Goal: Information Seeking & Learning: Learn about a topic

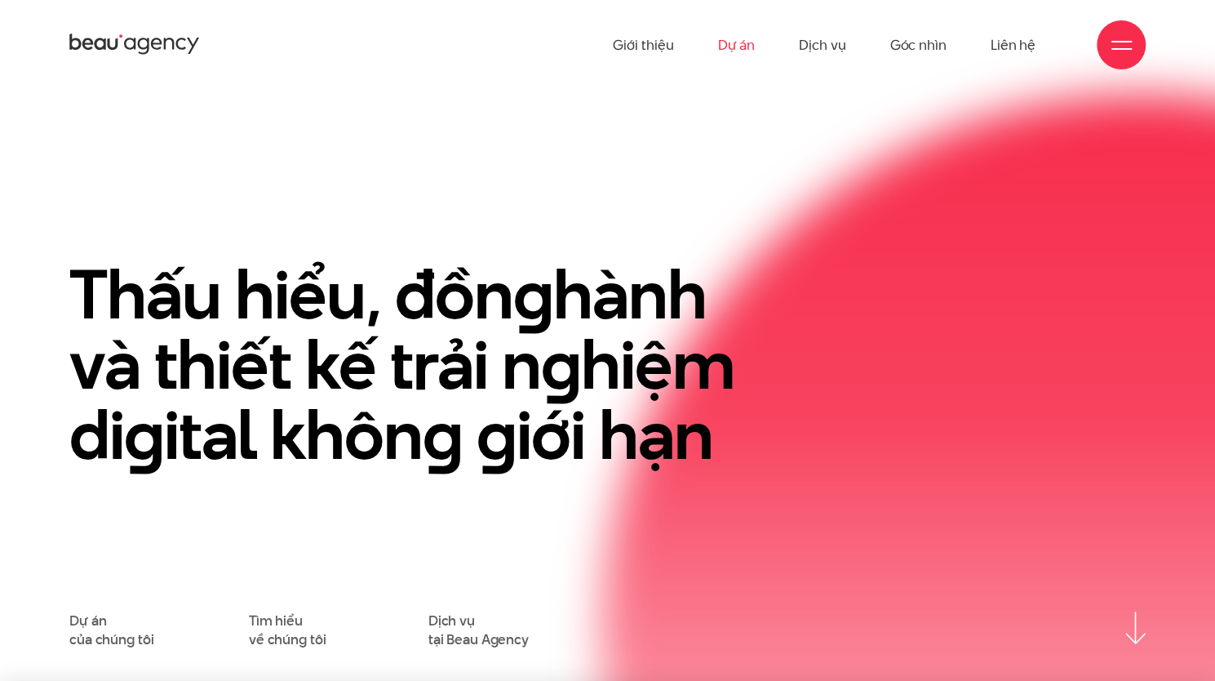
click at [734, 43] on link "Dự án" at bounding box center [736, 45] width 38 height 90
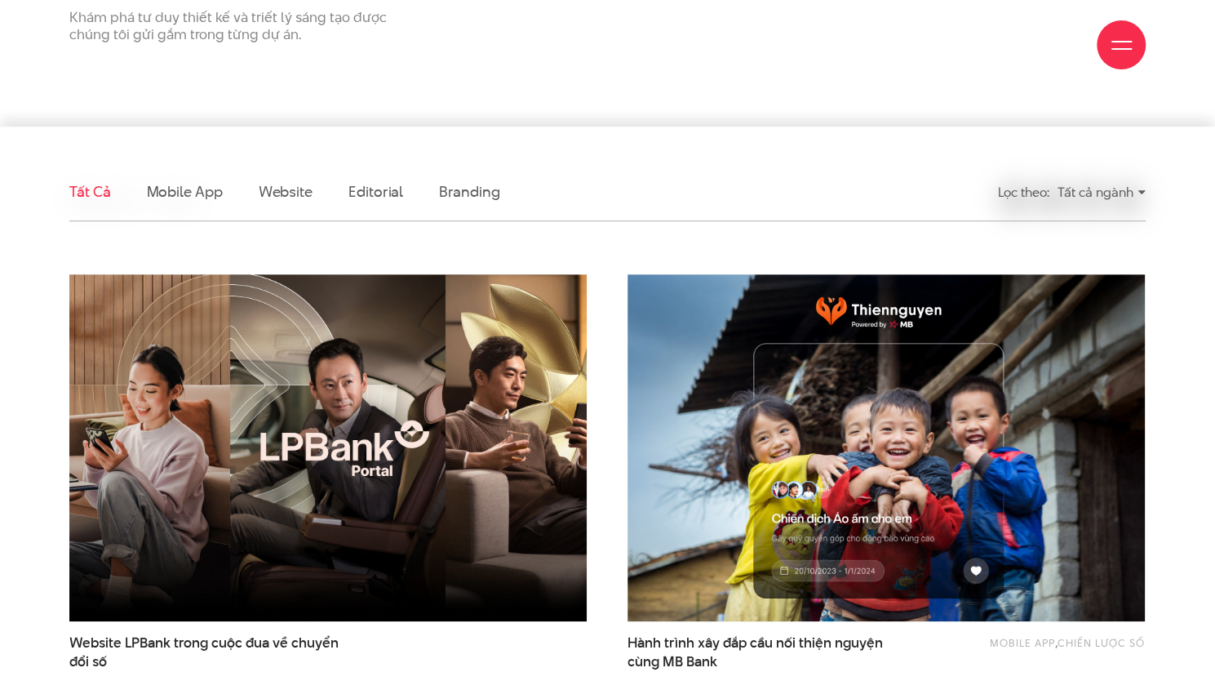
scroll to position [331, 0]
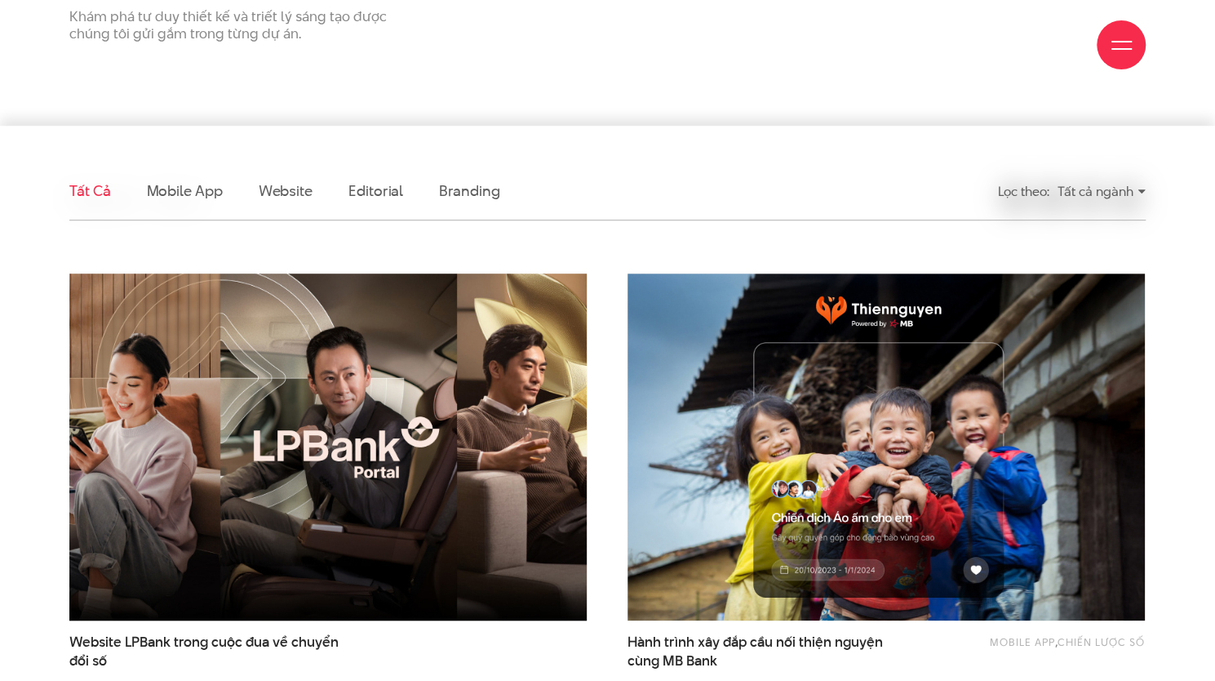
click at [475, 420] on img at bounding box center [327, 446] width 569 height 381
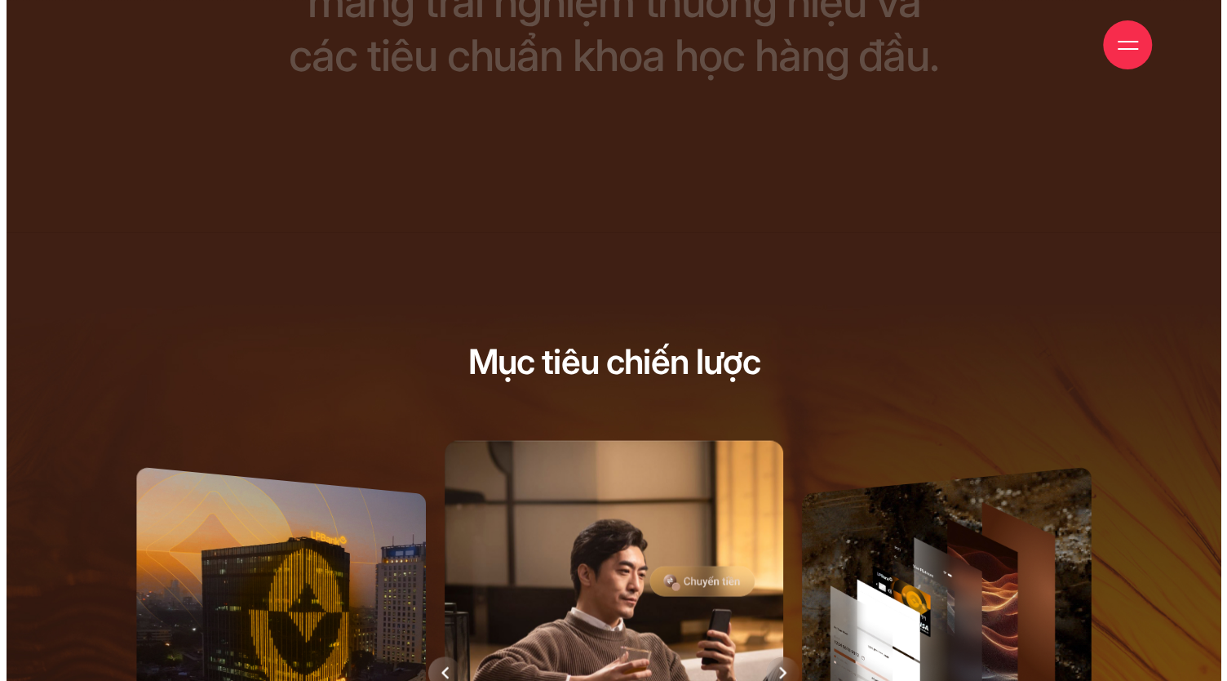
scroll to position [245, 0]
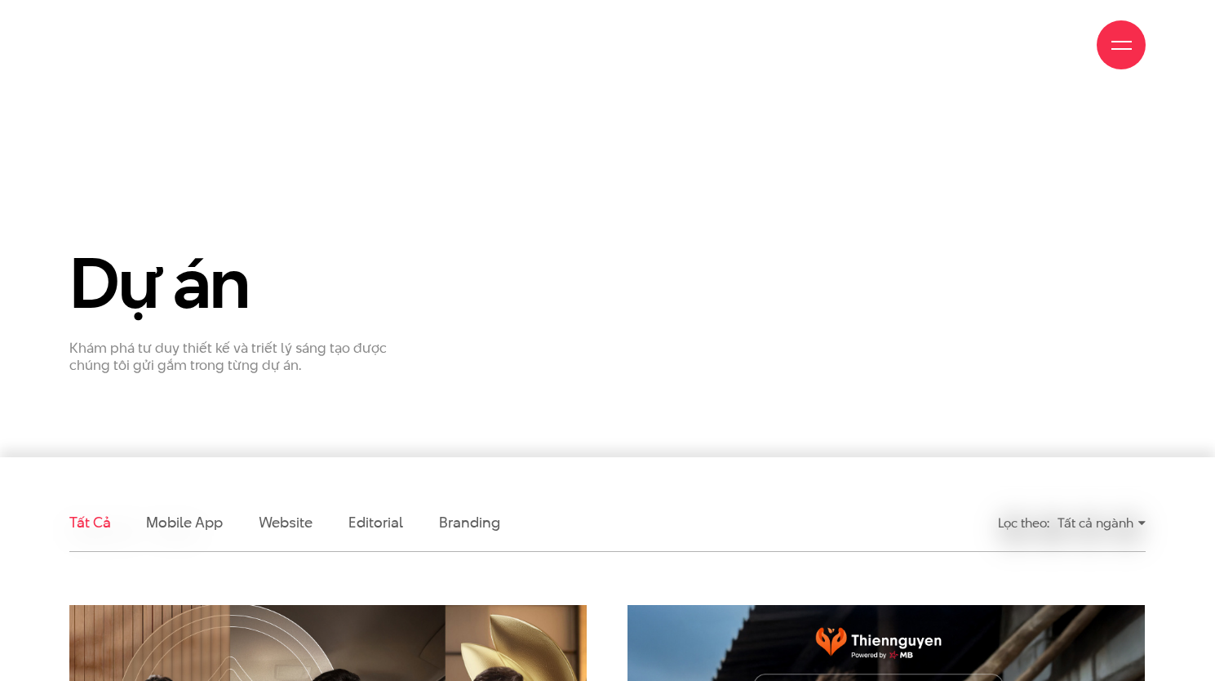
scroll to position [331, 0]
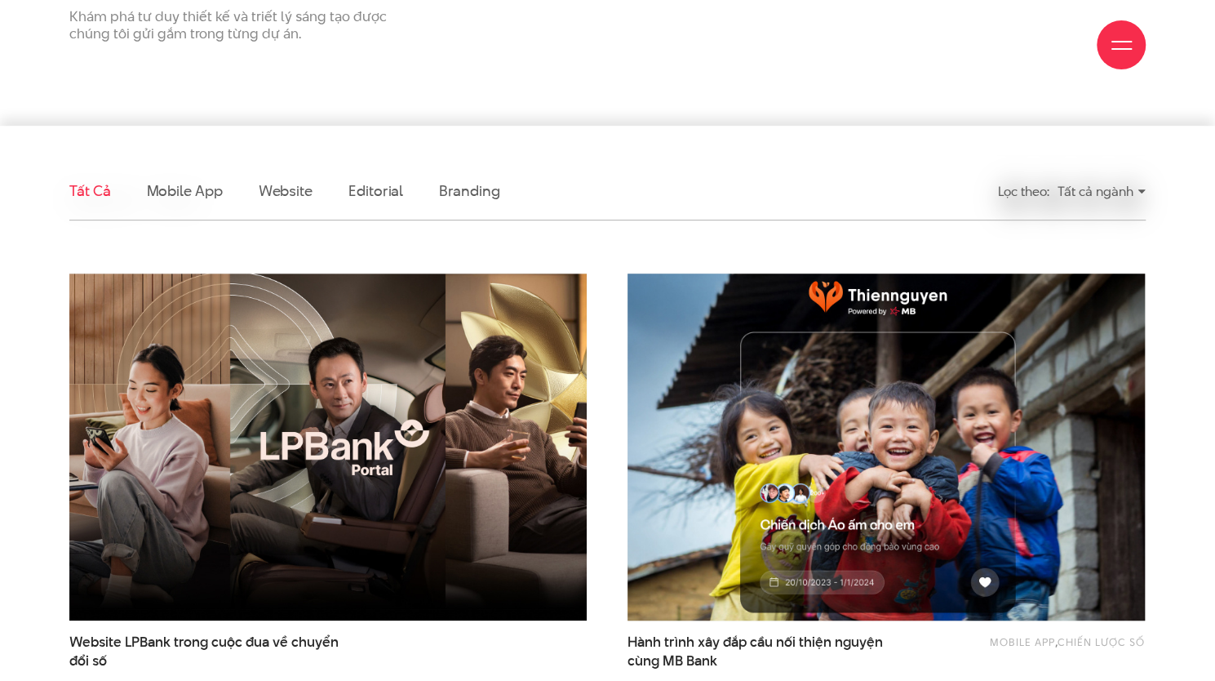
click at [759, 422] on img at bounding box center [885, 446] width 569 height 381
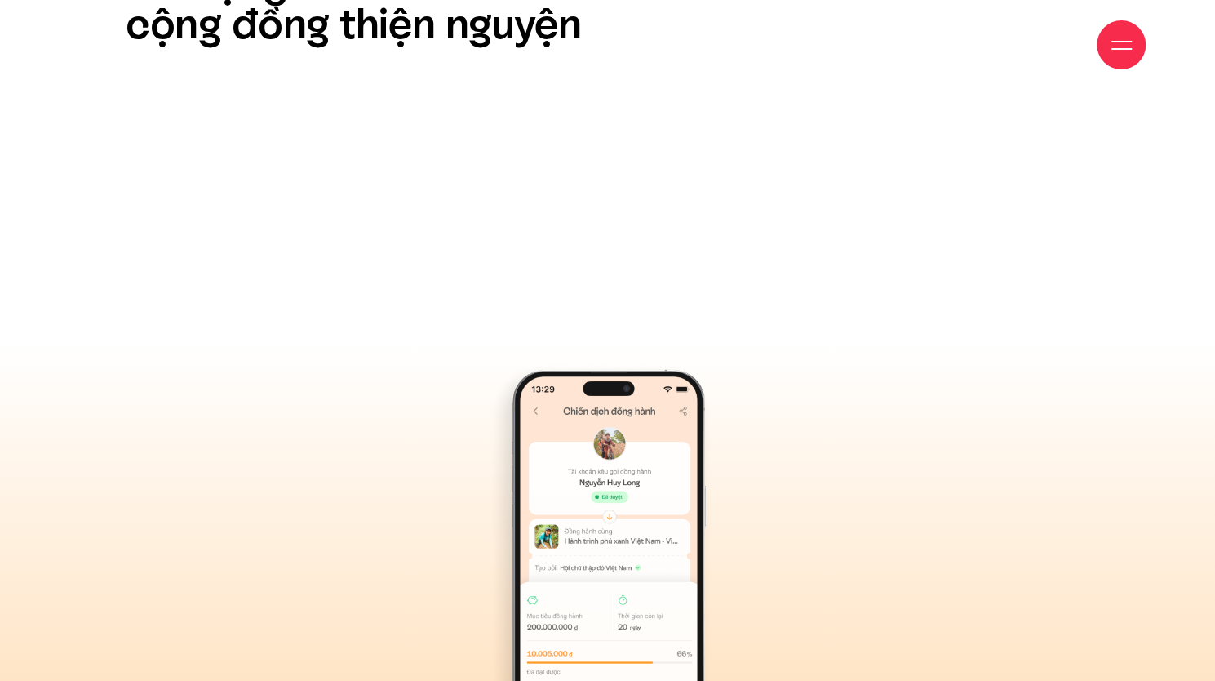
scroll to position [12078, 0]
